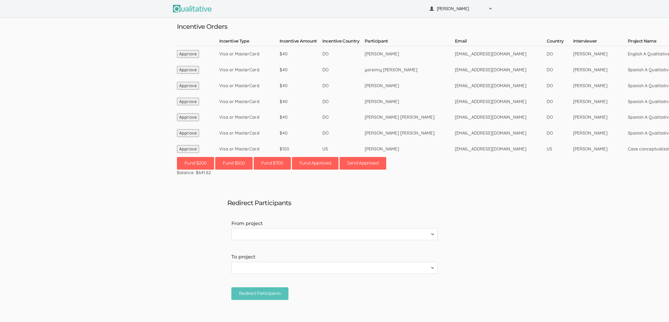
click at [426, 103] on td "Zuleika Estrella" at bounding box center [409, 102] width 90 height 16
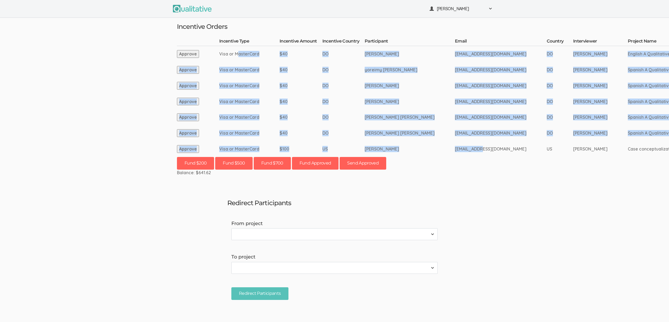
drag, startPoint x: 237, startPoint y: 53, endPoint x: 472, endPoint y: 148, distance: 252.7
click at [472, 148] on tbody "Incentive Type Incentive Amount Incentive Country Participant Email Country Int…" at bounding box center [600, 97] width 846 height 119
click at [471, 148] on td "rockjennifer6@gmail.com" at bounding box center [501, 149] width 92 height 16
drag, startPoint x: 467, startPoint y: 148, endPoint x: 333, endPoint y: 53, distance: 164.1
click at [333, 53] on tbody "Incentive Type Incentive Amount Incentive Country Participant Email Country Int…" at bounding box center [600, 97] width 846 height 119
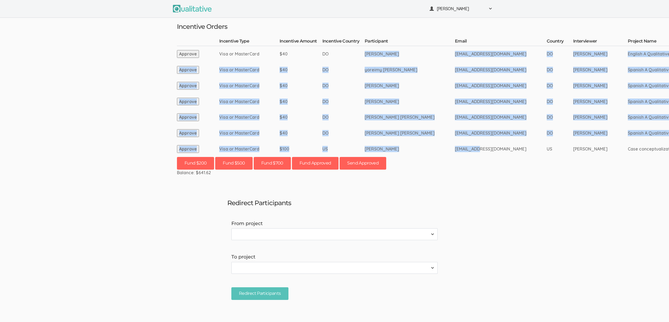
click at [333, 53] on td "DO" at bounding box center [343, 54] width 42 height 16
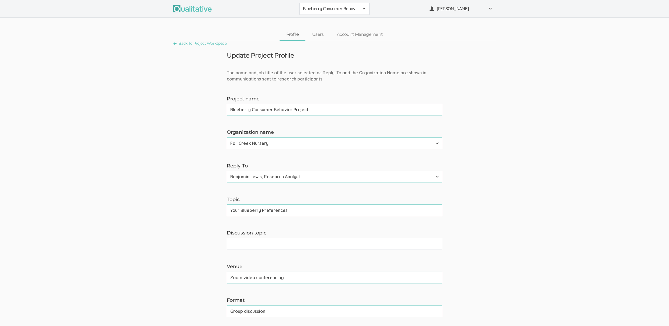
click at [340, 10] on span "Blueberry Consumer Behavior Project" at bounding box center [331, 9] width 56 height 6
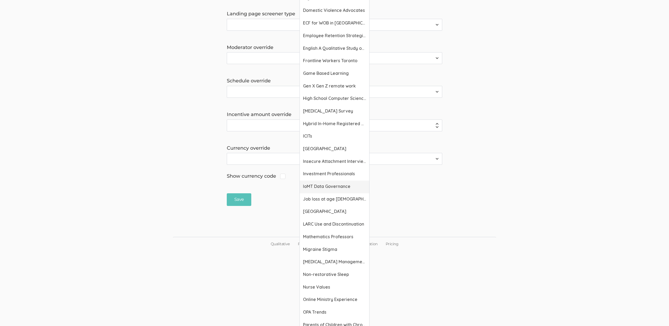
scroll to position [615, 0]
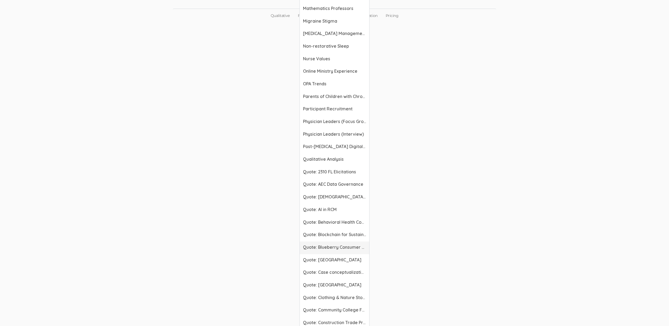
click at [320, 244] on span "Quote: Blueberry Consumer Behavior Project" at bounding box center [334, 247] width 63 height 6
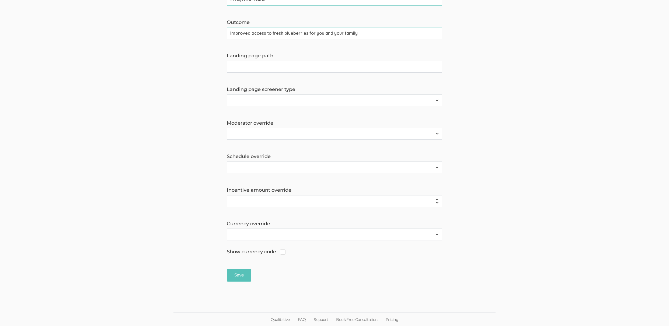
scroll to position [0, 0]
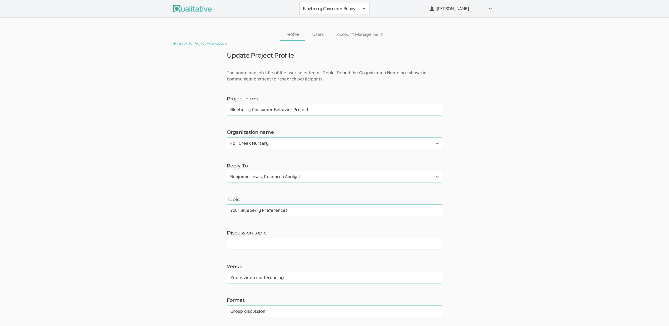
click at [262, 143] on select "Adler University Alliant International University Bournemouth University Califo…" at bounding box center [334, 143] width 215 height 12
click at [88, 143] on form "The name and job title of the user selected as Reply-To and the Organization Na…" at bounding box center [334, 331] width 669 height 523
click at [102, 72] on form "The name and job title of the user selected as Reply-To and the Organization Na…" at bounding box center [334, 331] width 669 height 523
click at [252, 210] on input "Your Blueberry Preferences" at bounding box center [334, 210] width 215 height 12
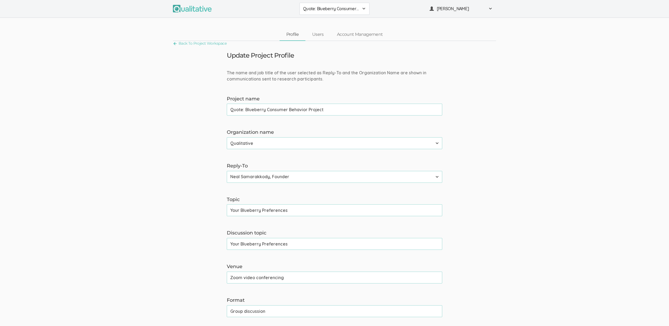
click at [252, 210] on input "Your Blueberry Preferences" at bounding box center [334, 210] width 215 height 12
click at [100, 73] on form "The name and job title of the user selected as Reply-To and the Organization Na…" at bounding box center [334, 331] width 669 height 523
click at [327, 9] on span "Migraine Stigma" at bounding box center [331, 9] width 56 height 6
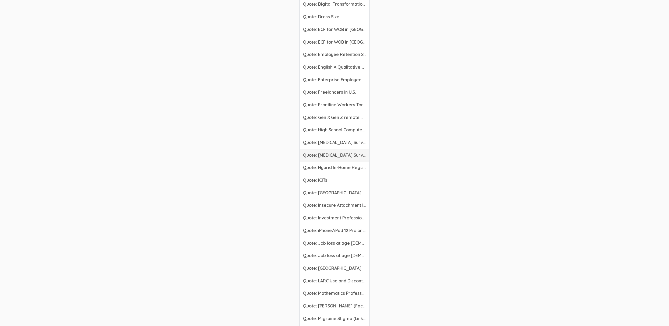
scroll to position [1055, 0]
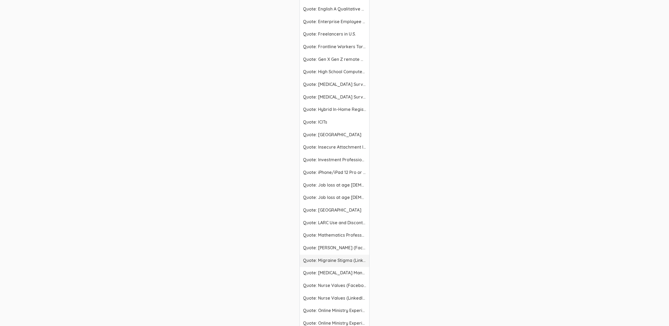
click at [327, 260] on span "Quote: Migraine Stigma (LinkedIn)" at bounding box center [334, 260] width 63 height 6
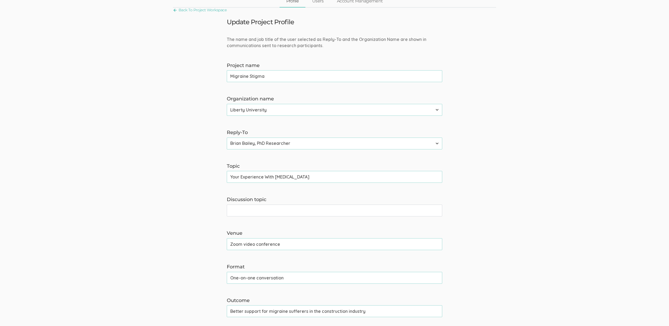
scroll to position [0, 0]
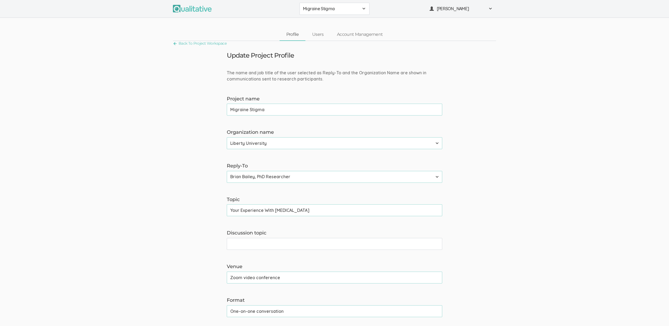
click at [100, 73] on form "The name and job title of the user selected as Reply-To and the Organization Na…" at bounding box center [334, 331] width 669 height 523
click at [40, 164] on form "The name and job title of the user selected as Reply-To and the Organization Na…" at bounding box center [334, 331] width 669 height 523
click at [347, 13] on button "Clothing & Nature Stories" at bounding box center [334, 9] width 70 height 12
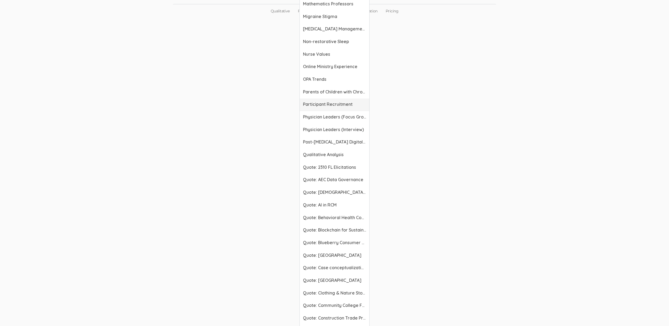
scroll to position [620, 0]
click at [336, 290] on span "Quote: Clothing & Nature Stories" at bounding box center [334, 292] width 63 height 6
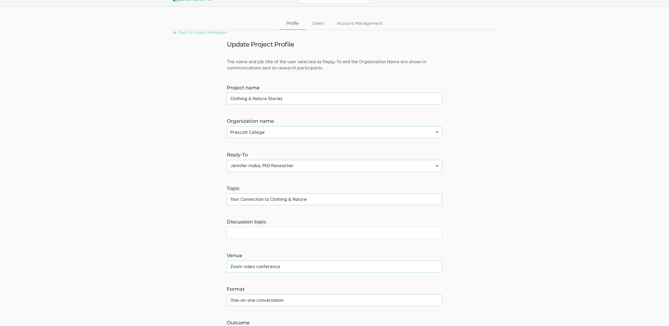
scroll to position [0, 0]
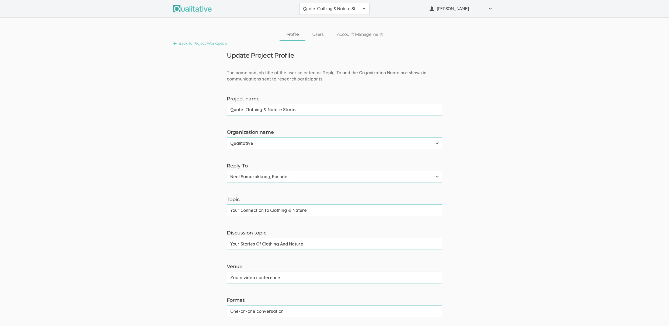
drag, startPoint x: 270, startPoint y: 210, endPoint x: 341, endPoint y: 212, distance: 70.5
click at [341, 212] on input "Your Connection to Clothing & Nature" at bounding box center [334, 210] width 215 height 12
click at [135, 191] on form "The name and job title of the user selected as Reply-To and the Organization Na…" at bounding box center [334, 331] width 669 height 523
click at [311, 8] on span "Mathematics Professors" at bounding box center [331, 9] width 56 height 6
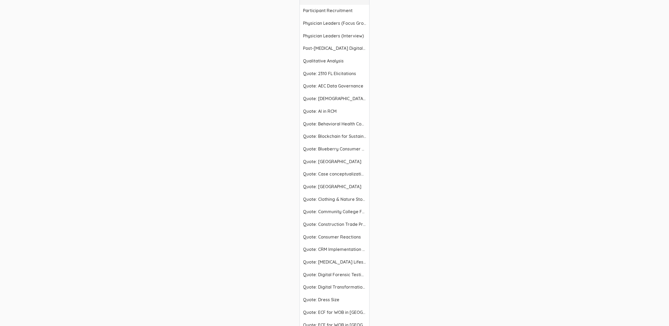
scroll to position [1057, 0]
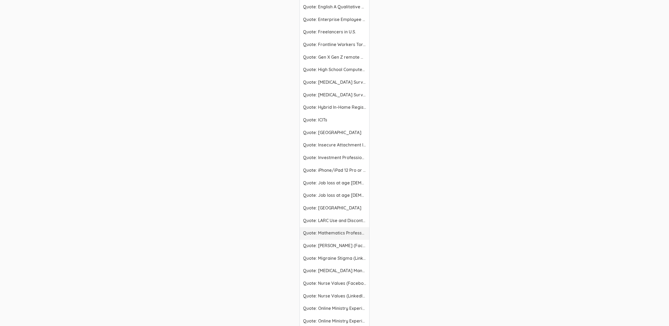
click at [321, 232] on span "Quote: Mathematics Professors" at bounding box center [334, 233] width 63 height 6
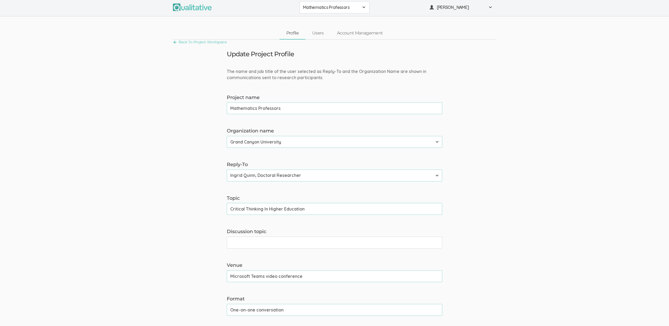
scroll to position [0, 0]
click at [274, 215] on input "Critical Thinking In Higher Education" at bounding box center [334, 210] width 215 height 12
click at [125, 224] on form "The name and job title of the user selected as Reply-To and the Organization Na…" at bounding box center [334, 331] width 669 height 523
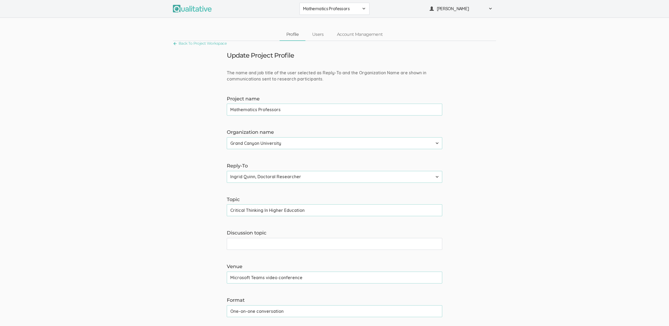
click at [134, 190] on form "The name and job title of the user selected as Reply-To and the Organization Na…" at bounding box center [334, 331] width 669 height 523
click at [326, 7] on span "[DEMOGRAPHIC_DATA] Refugee Support Organization" at bounding box center [331, 9] width 56 height 6
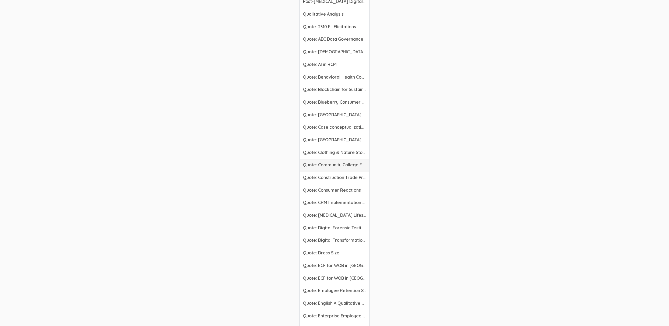
scroll to position [574, 0]
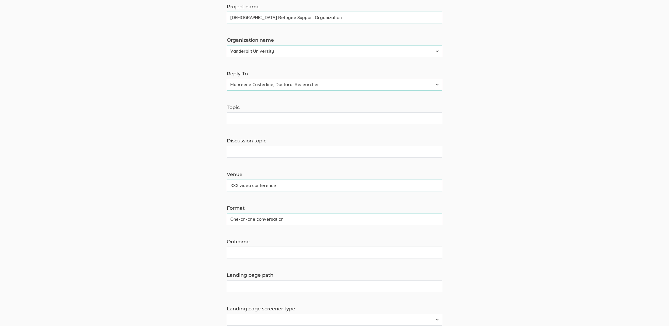
scroll to position [0, 0]
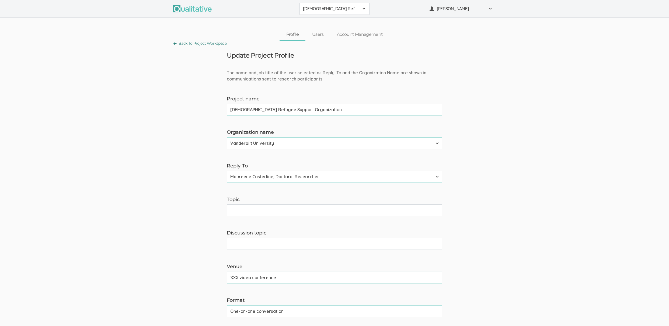
click at [218, 44] on link "Back To Project Workspace" at bounding box center [200, 43] width 54 height 7
drag, startPoint x: 553, startPoint y: 157, endPoint x: 534, endPoint y: 155, distance: 19.5
click at [553, 156] on form "The name and job title of the user selected as Reply-To and the Organization Na…" at bounding box center [334, 331] width 669 height 523
drag, startPoint x: 264, startPoint y: 109, endPoint x: 381, endPoint y: 109, distance: 116.6
click at [381, 109] on input "[DEMOGRAPHIC_DATA] Refugee Support Organization" at bounding box center [334, 110] width 215 height 12
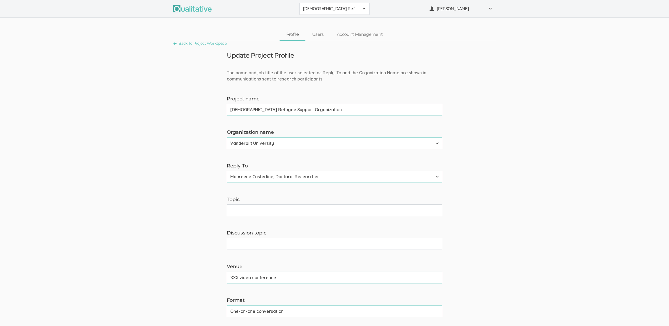
click at [630, 101] on form "The name and job title of the user selected as Reply-To and the Organization Na…" at bounding box center [334, 331] width 669 height 523
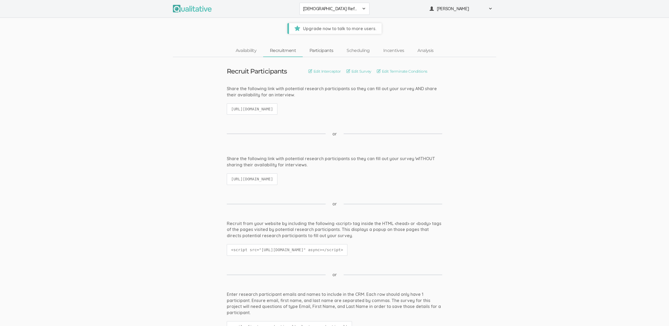
click at [320, 49] on link "Participants" at bounding box center [321, 51] width 37 height 12
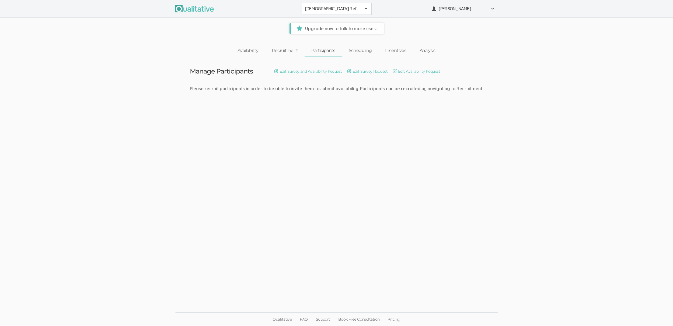
click at [427, 49] on link "Analysis" at bounding box center [427, 51] width 29 height 12
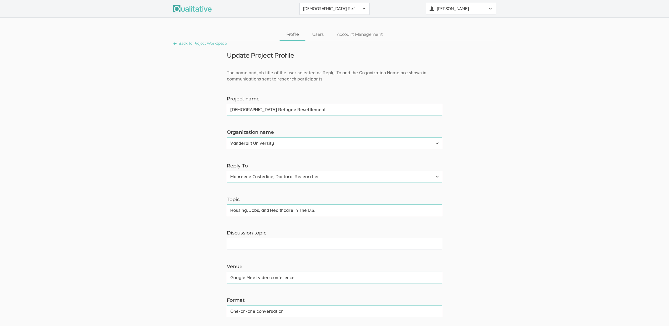
click at [468, 6] on span "[PERSON_NAME]" at bounding box center [461, 9] width 48 height 6
click at [577, 62] on ui-view "Back To Project Workspace Update Project Profile The name and job title of the …" at bounding box center [334, 319] width 669 height 556
click at [339, 8] on span "[DEMOGRAPHIC_DATA] Refugee Resettlement" at bounding box center [331, 9] width 56 height 6
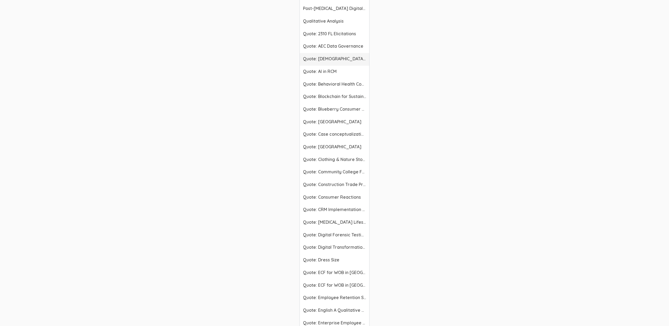
scroll to position [737, 0]
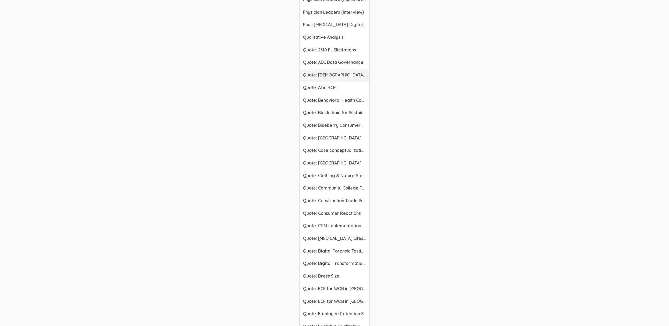
click at [344, 72] on span "Quote: [DEMOGRAPHIC_DATA] Refugee Resettlement" at bounding box center [334, 75] width 63 height 6
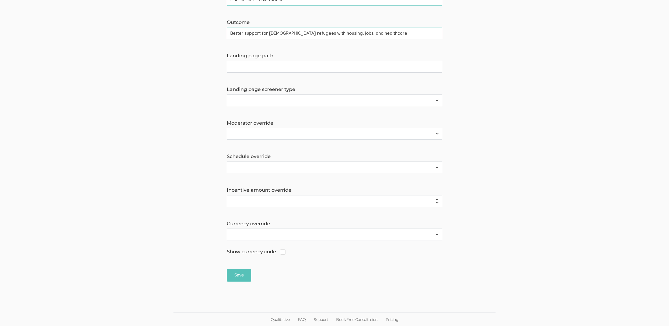
scroll to position [0, 0]
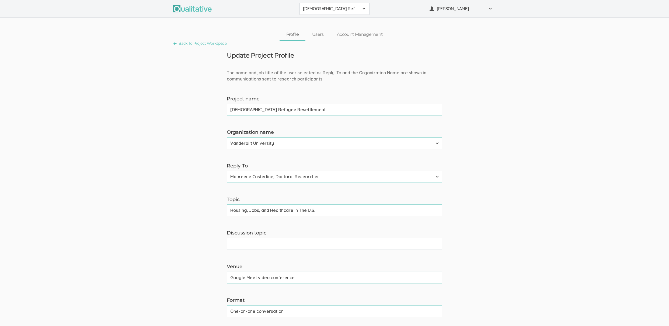
click at [93, 78] on form "The name and job title of the user selected as Reply-To and the Organization Na…" at bounding box center [334, 331] width 669 height 523
drag, startPoint x: 245, startPoint y: 109, endPoint x: 364, endPoint y: 107, distance: 119.5
click at [364, 107] on input "Quote: [DEMOGRAPHIC_DATA] Refugee Resettlement" at bounding box center [334, 110] width 215 height 12
drag, startPoint x: 514, startPoint y: 246, endPoint x: 467, endPoint y: 174, distance: 86.0
click at [516, 246] on form "The name and job title of the user selected as Reply-To and the Organization Na…" at bounding box center [334, 331] width 669 height 523
